Goal: Task Accomplishment & Management: Use online tool/utility

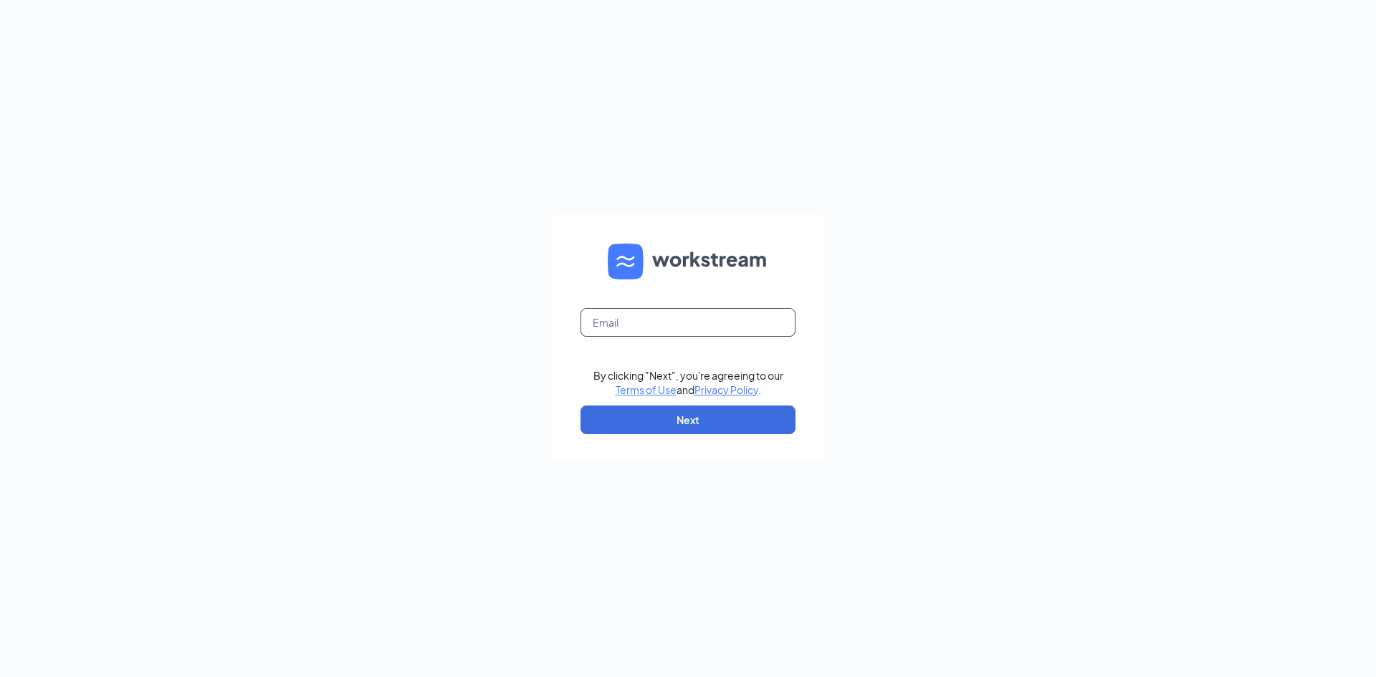
click at [606, 320] on input "text" at bounding box center [688, 322] width 215 height 29
type input "[EMAIL_ADDRESS][DOMAIN_NAME]"
click at [695, 415] on button "Next" at bounding box center [688, 420] width 215 height 29
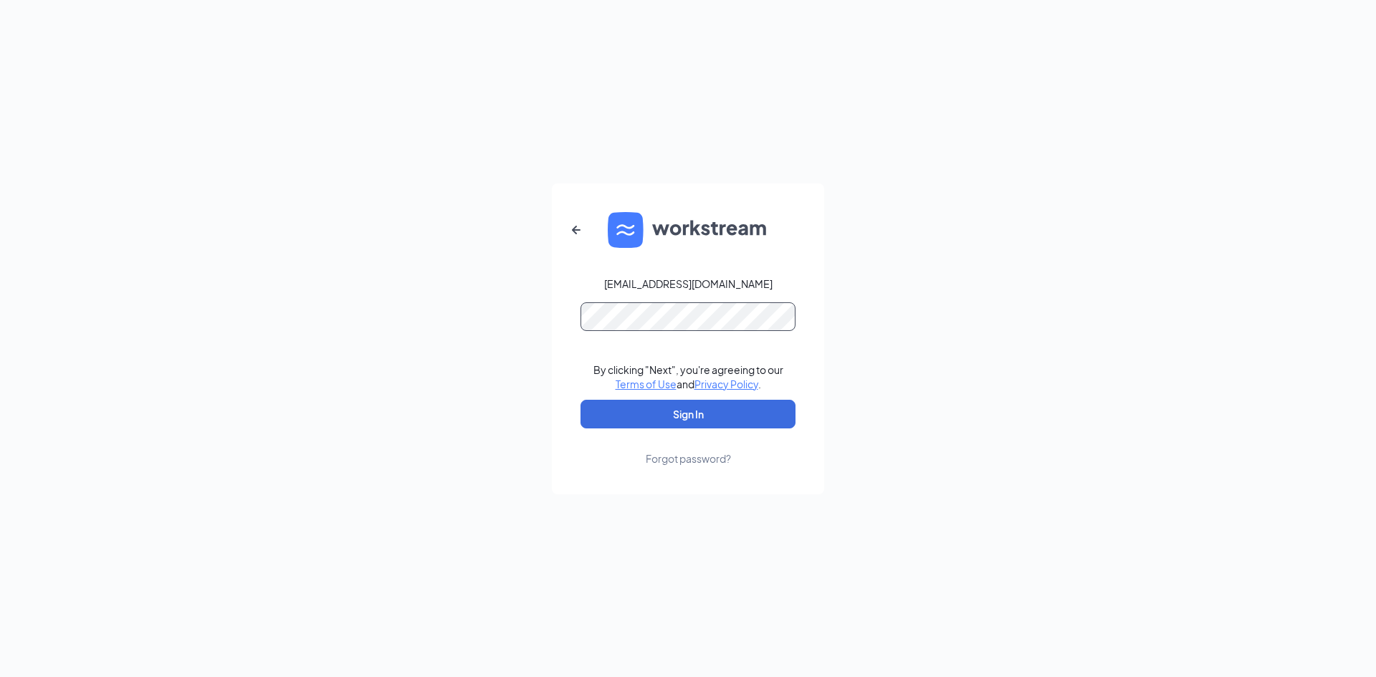
click at [581, 400] on button "Sign In" at bounding box center [688, 414] width 215 height 29
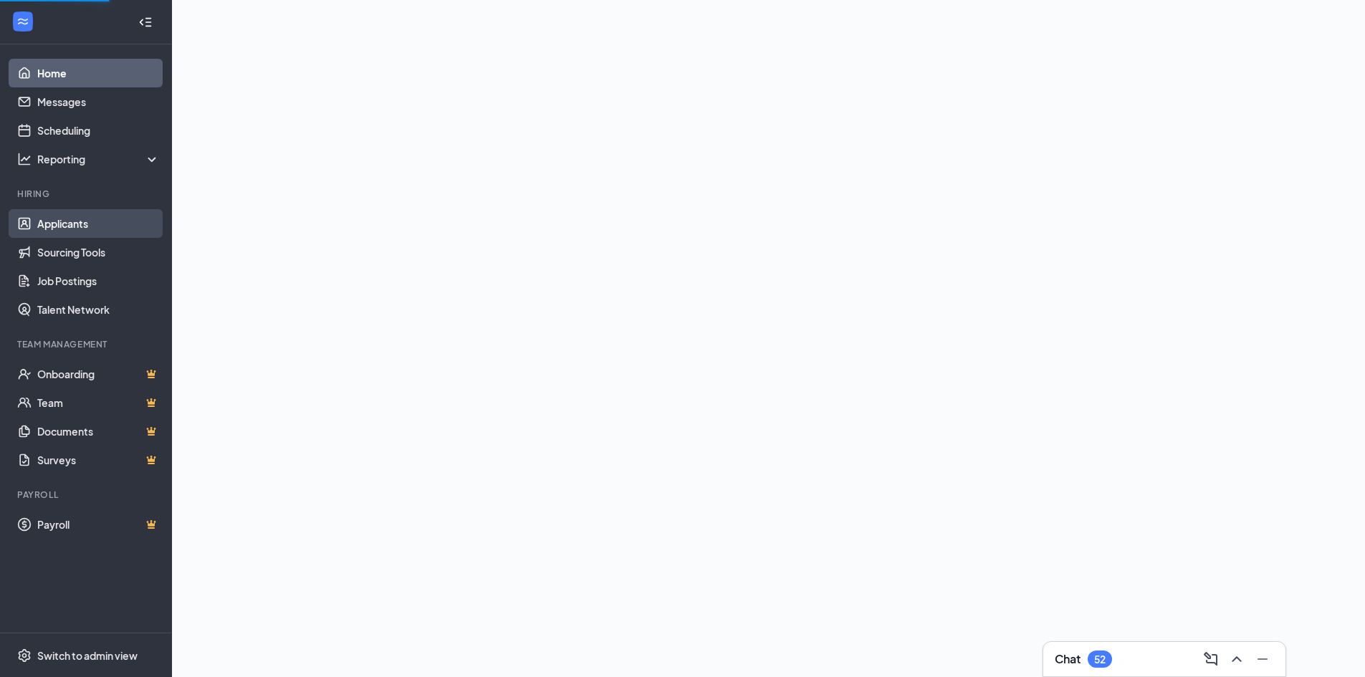
click at [68, 215] on link "Applicants" at bounding box center [98, 223] width 123 height 29
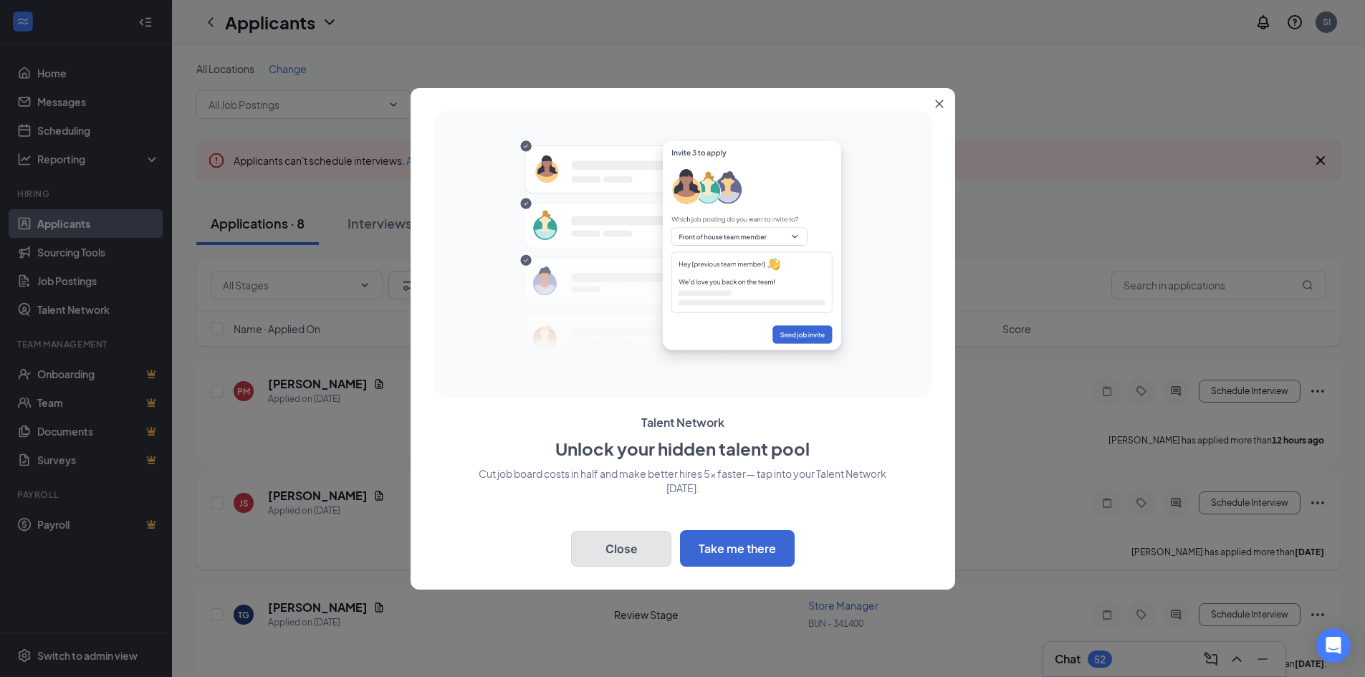
click at [650, 548] on button "Close" at bounding box center [621, 549] width 100 height 36
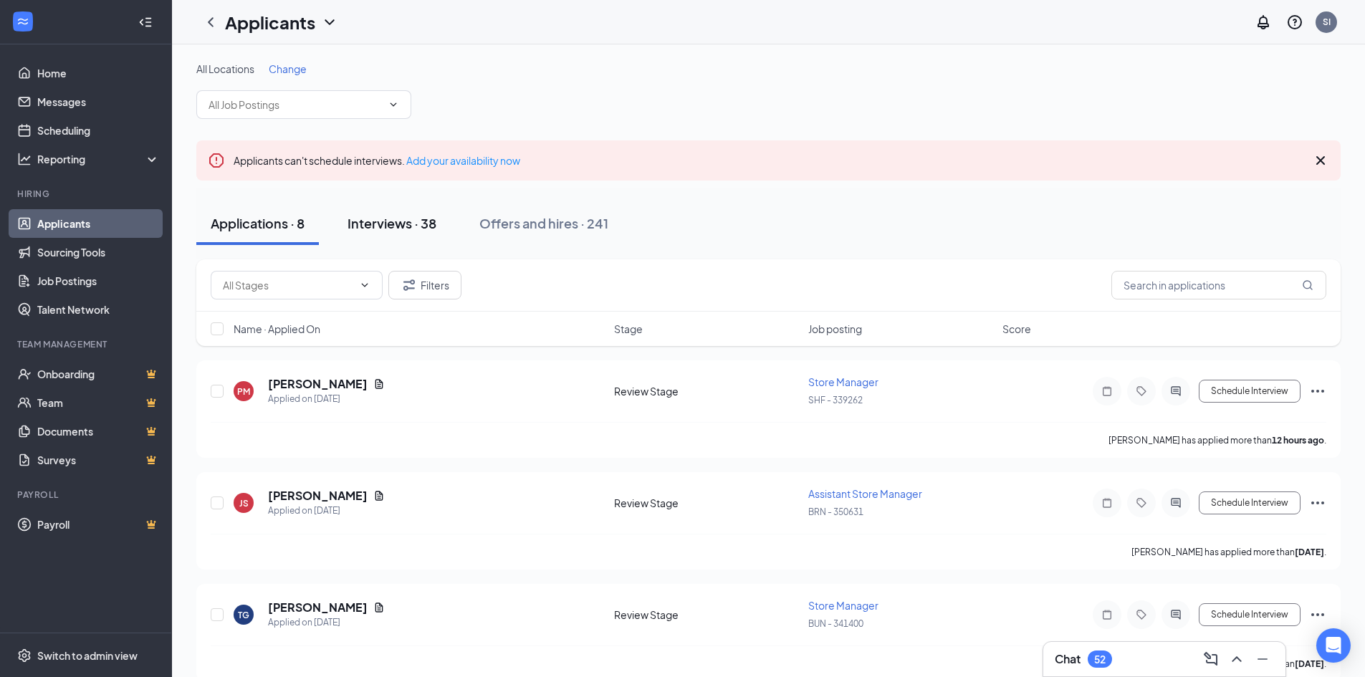
click at [395, 223] on div "Interviews · 38" at bounding box center [392, 223] width 89 height 18
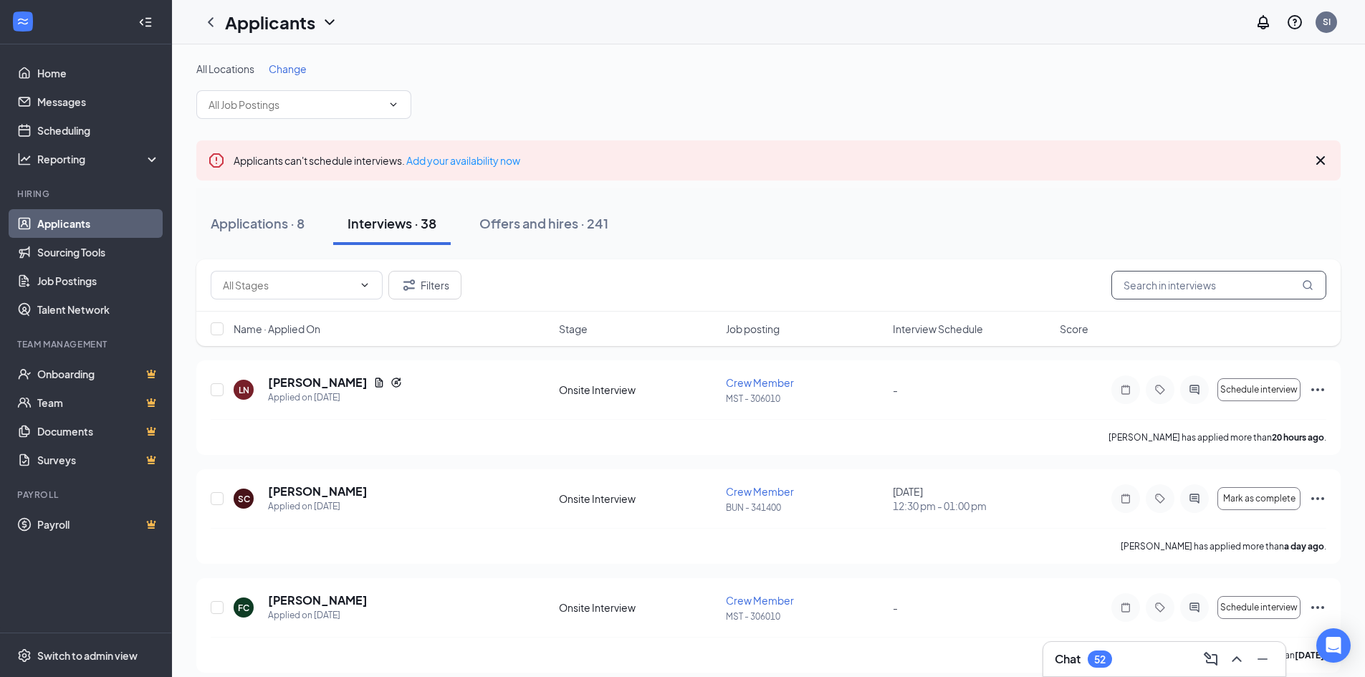
click at [1170, 290] on input "text" at bounding box center [1219, 285] width 215 height 29
type input "c"
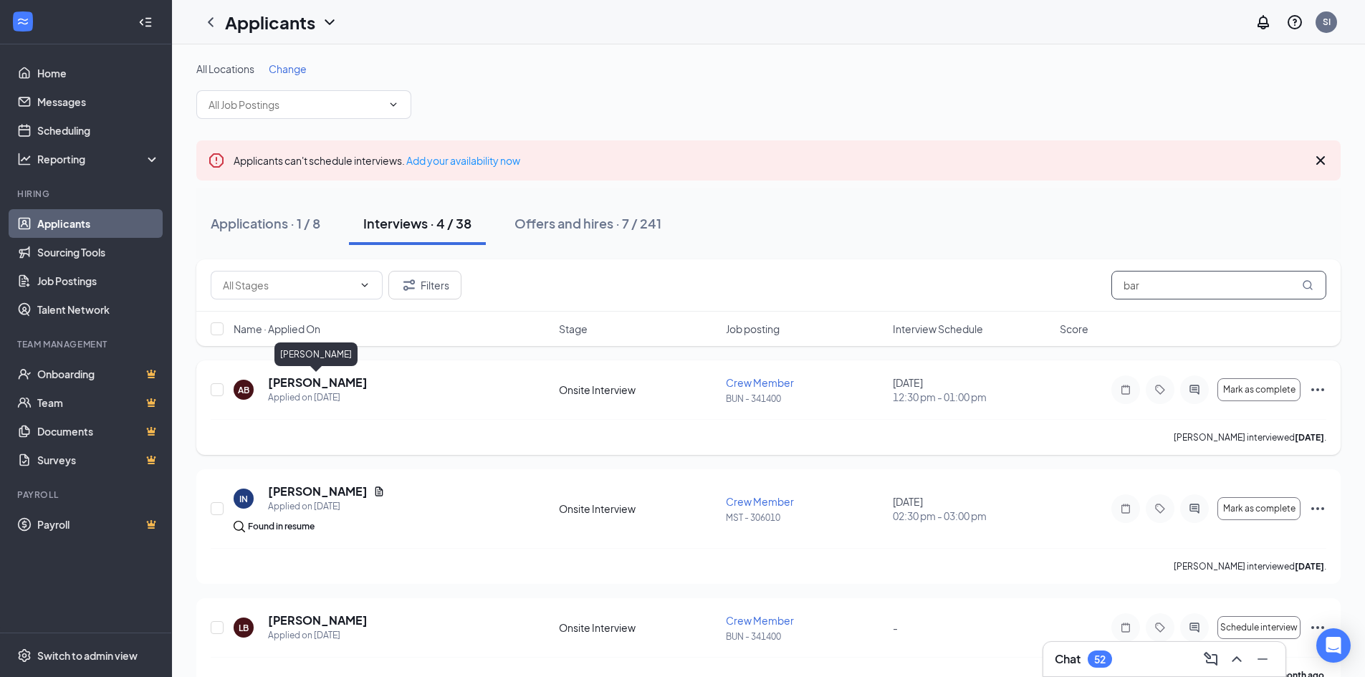
type input "bar"
click at [282, 380] on h5 "Ariadna Barrios" at bounding box center [318, 383] width 100 height 16
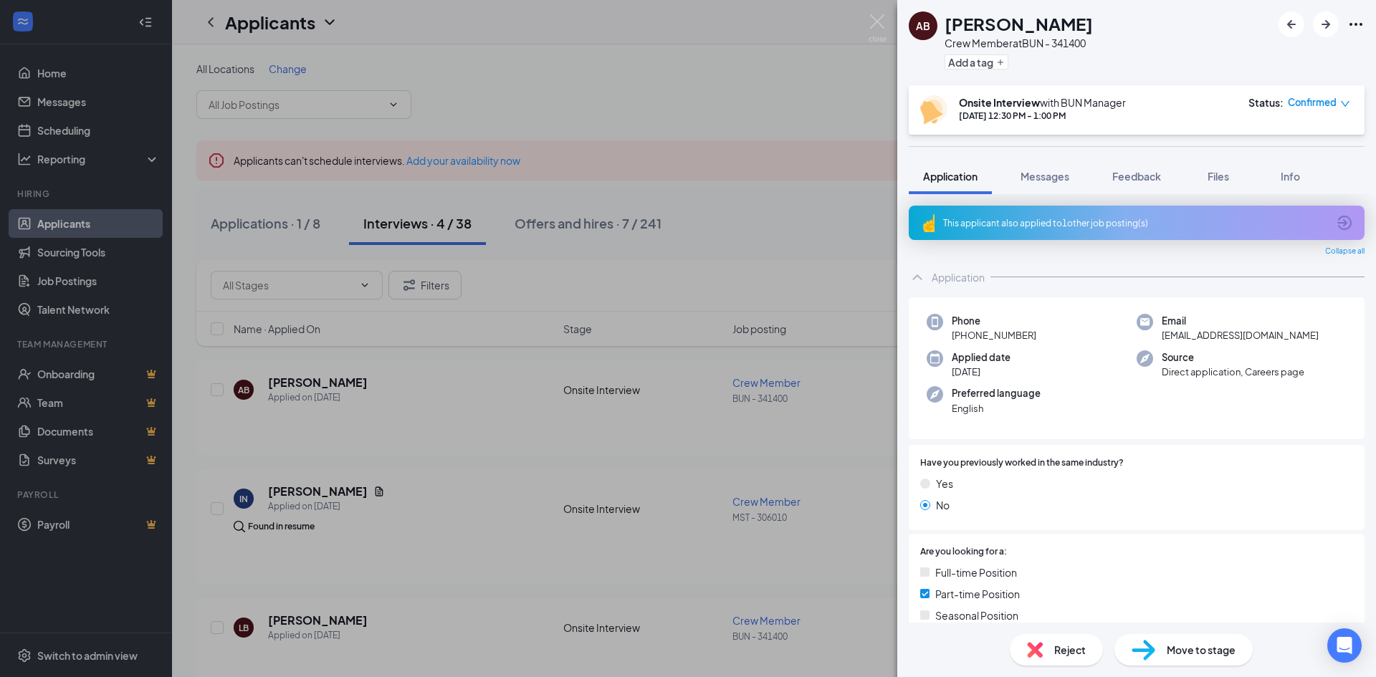
click at [1191, 640] on div "Move to stage" at bounding box center [1184, 650] width 138 height 32
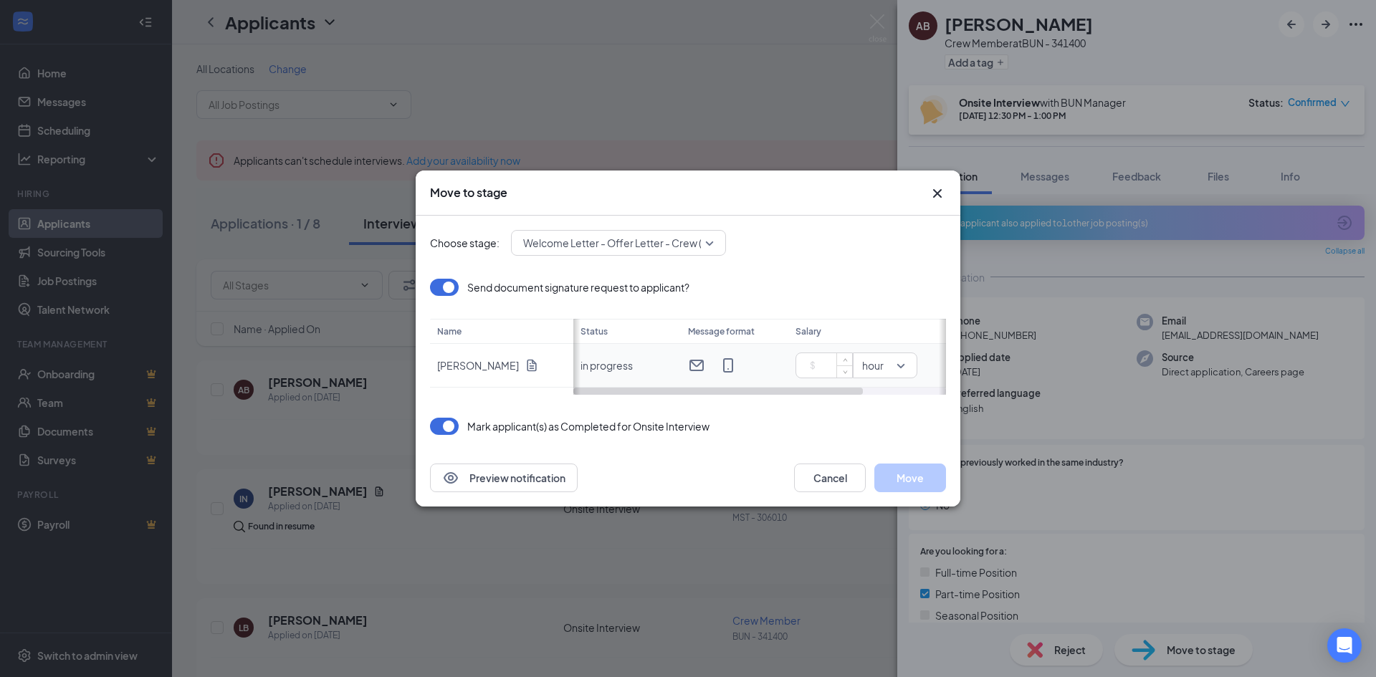
click at [820, 369] on input at bounding box center [827, 366] width 50 height 22
type input "13.5"
click at [895, 486] on button "Move" at bounding box center [910, 478] width 72 height 29
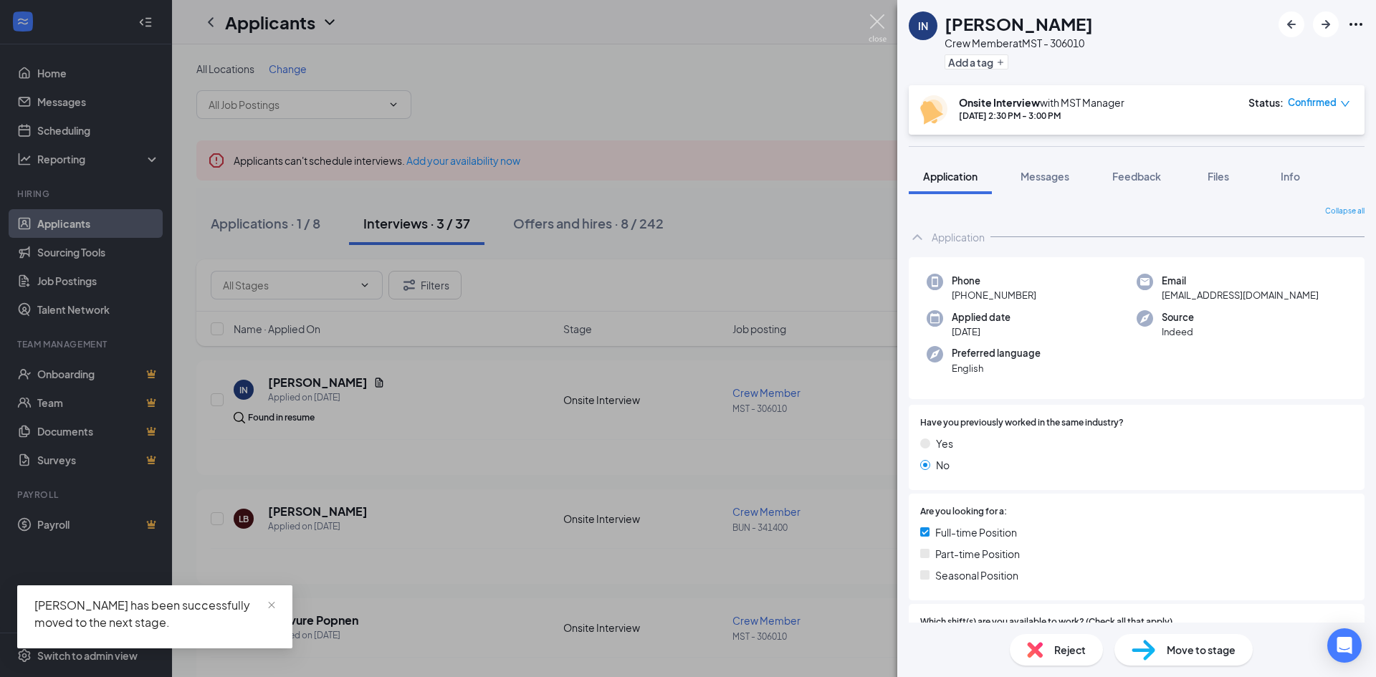
click at [874, 19] on img at bounding box center [878, 28] width 18 height 28
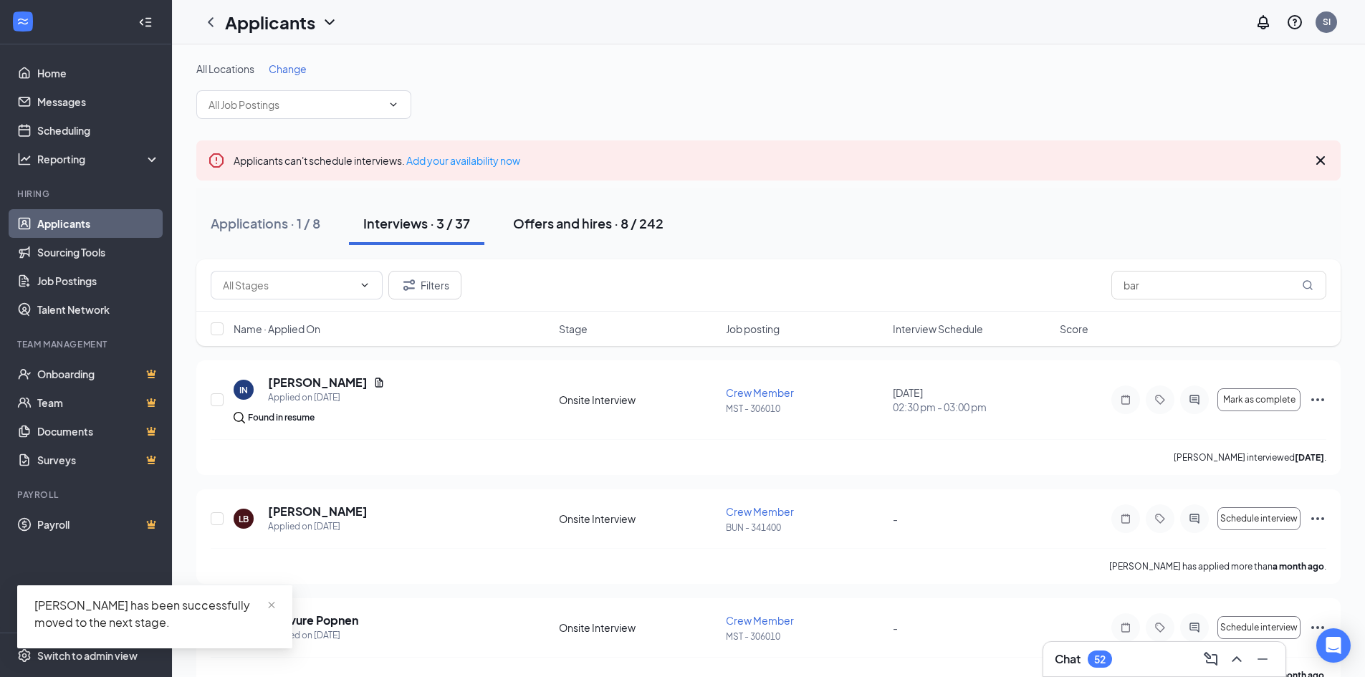
click at [562, 232] on div "Offers and hires · 8 / 242" at bounding box center [588, 223] width 151 height 18
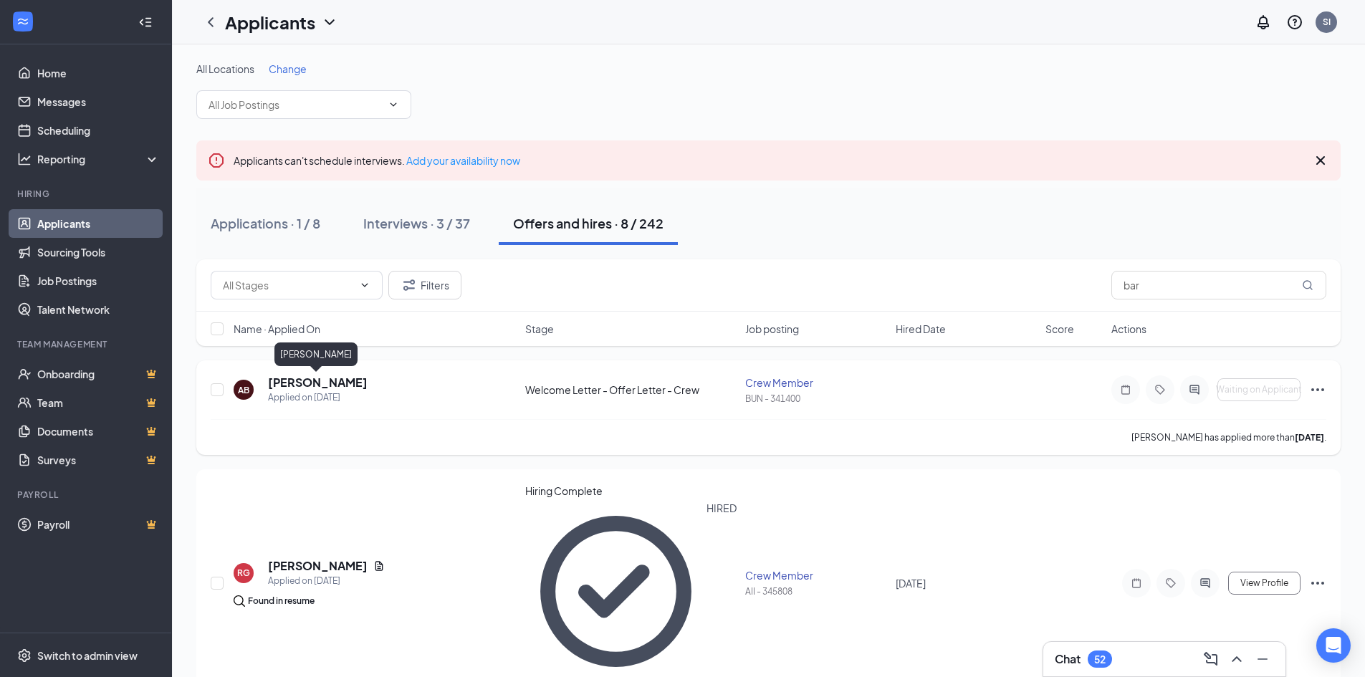
drag, startPoint x: 294, startPoint y: 381, endPoint x: 393, endPoint y: 366, distance: 100.1
click at [295, 380] on h5 "Ariadna Barrios" at bounding box center [318, 383] width 100 height 16
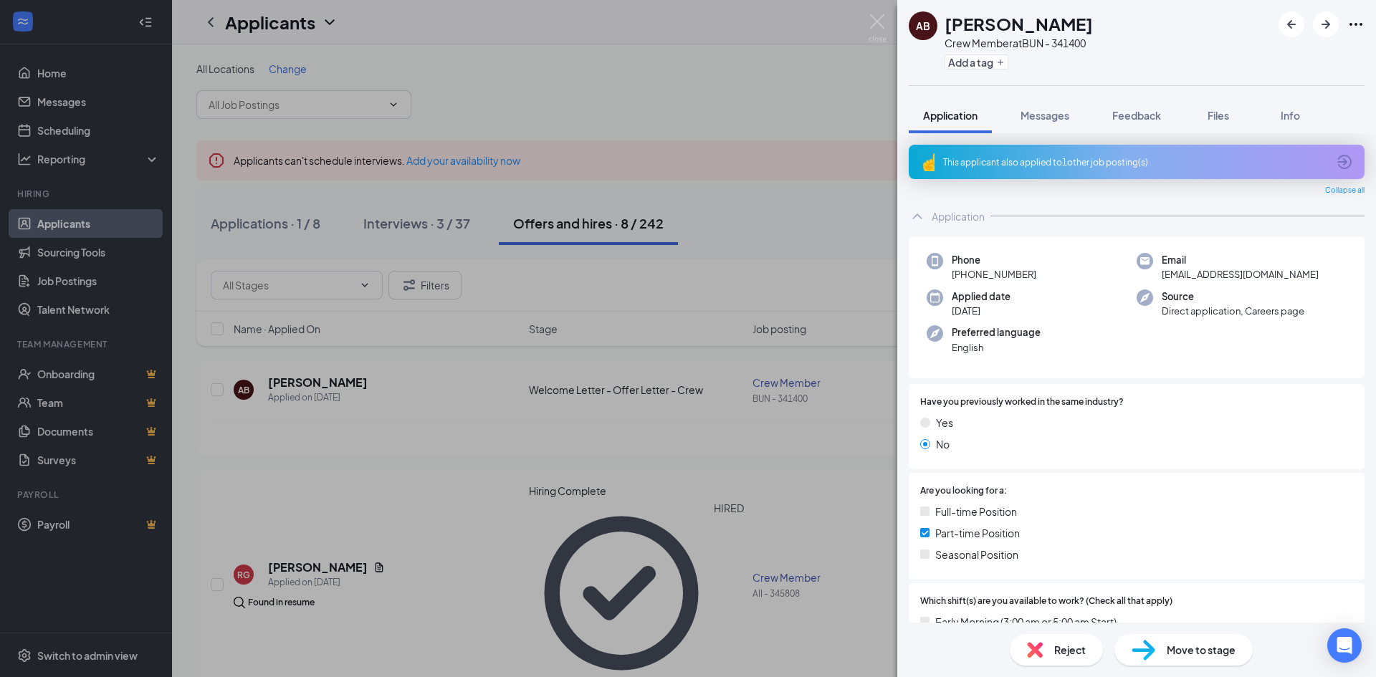
click at [1195, 645] on span "Move to stage" at bounding box center [1201, 650] width 69 height 16
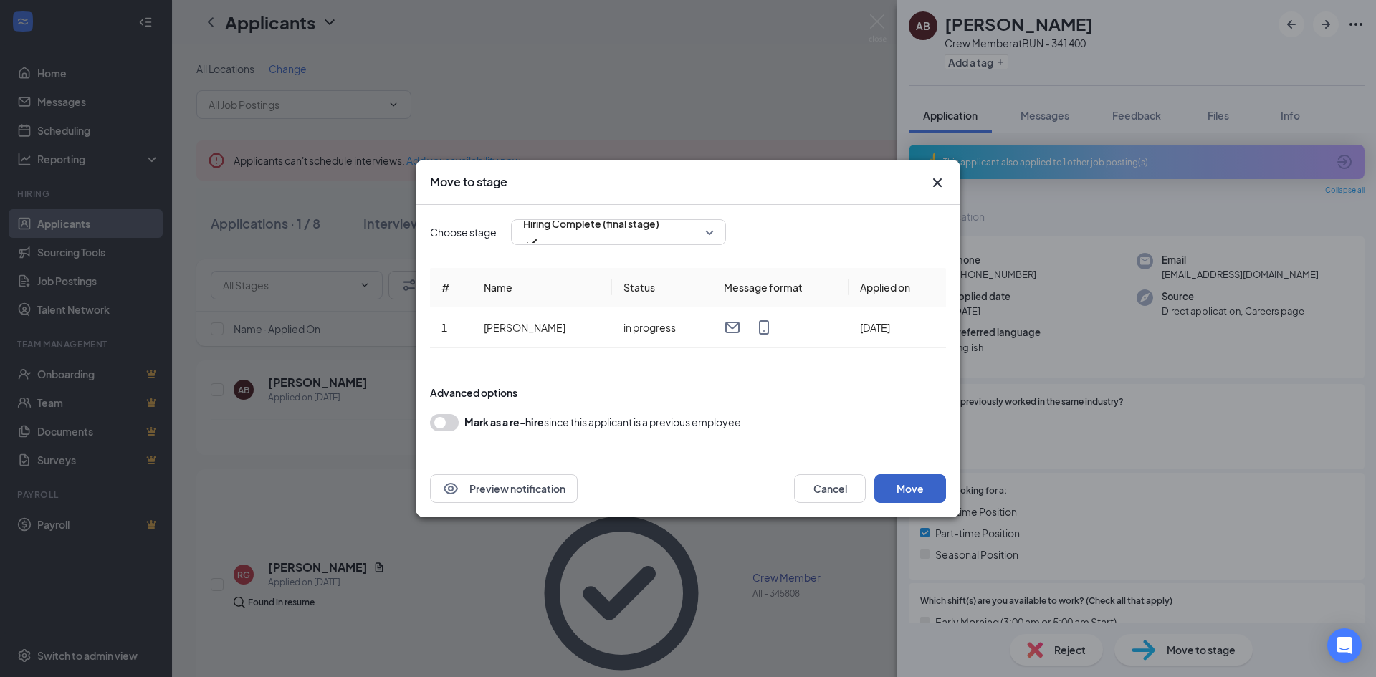
click at [915, 495] on button "Move" at bounding box center [910, 489] width 72 height 29
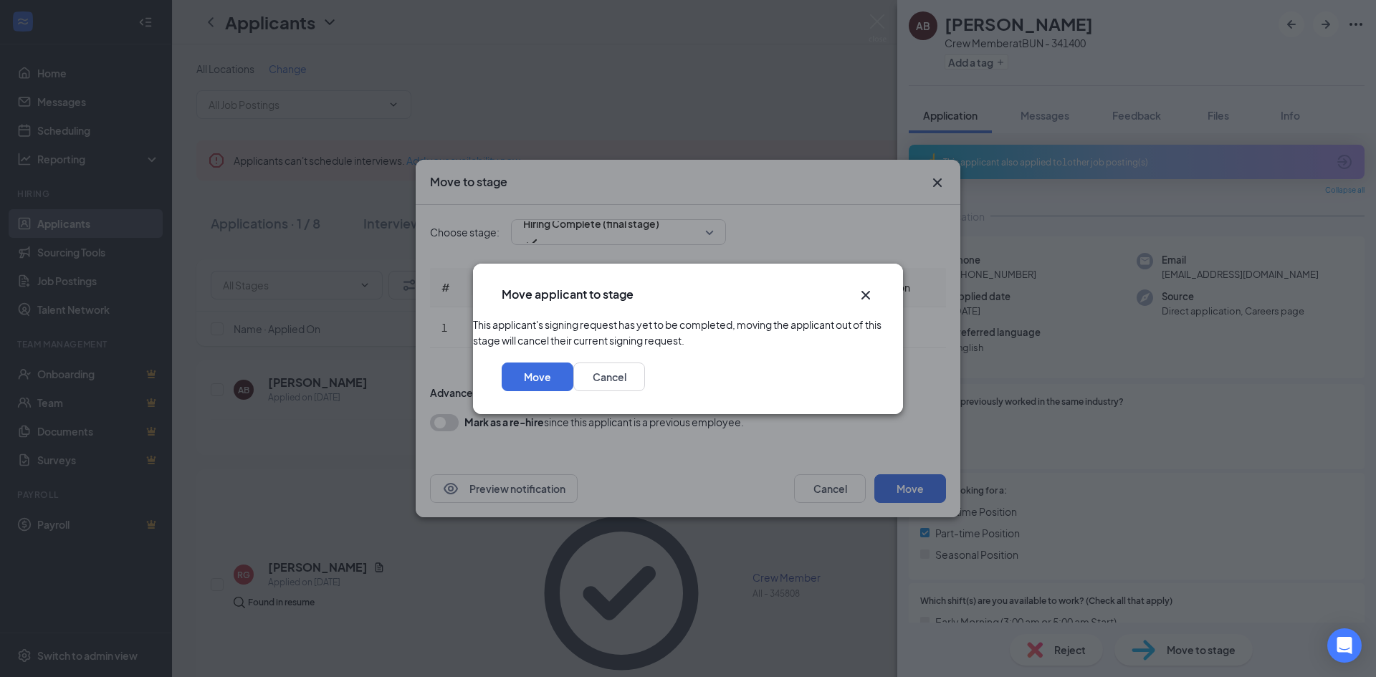
click at [847, 404] on div "Move Cancel" at bounding box center [688, 381] width 430 height 66
click at [573, 391] on button "Move" at bounding box center [538, 377] width 72 height 29
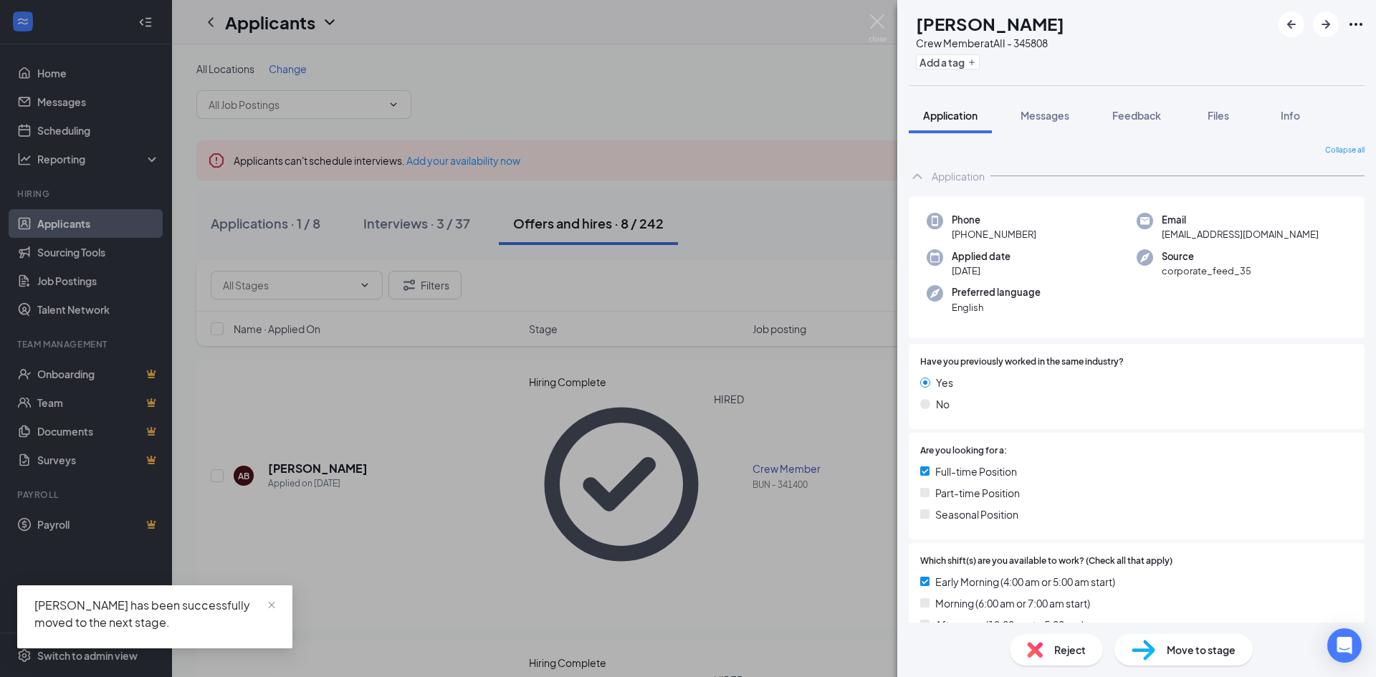
click at [874, 15] on img at bounding box center [878, 28] width 18 height 28
